Goal: Information Seeking & Learning: Learn about a topic

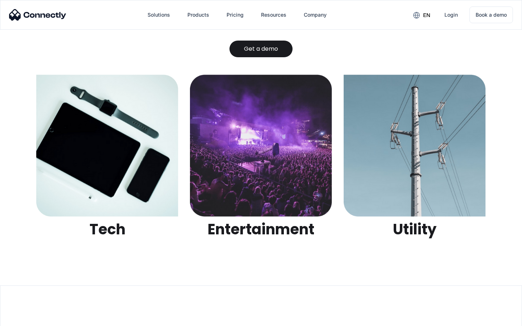
scroll to position [2288, 0]
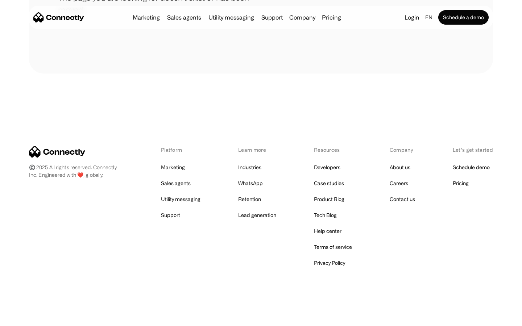
scroll to position [132, 0]
